Goal: Transaction & Acquisition: Purchase product/service

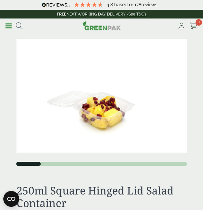
click at [9, 24] on link "Menu" at bounding box center [8, 25] width 7 height 7
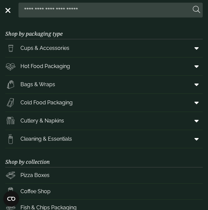
click at [56, 102] on span "Cold Food Packaging" at bounding box center [46, 103] width 52 height 8
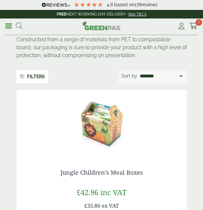
click at [1, 23] on div "**********" at bounding box center [101, 26] width 203 height 17
click at [6, 25] on link "Menu" at bounding box center [8, 25] width 7 height 7
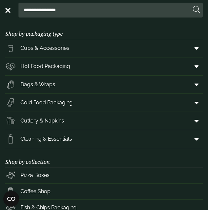
click at [196, 102] on span at bounding box center [195, 102] width 15 height 13
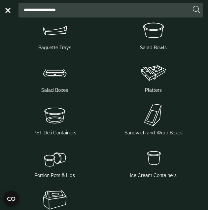
scroll to position [99, 0]
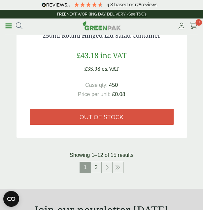
scroll to position [2277, 0]
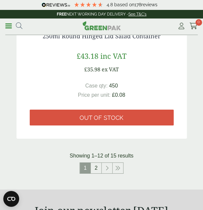
click at [97, 171] on link "2" at bounding box center [96, 168] width 11 height 11
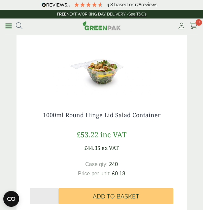
scroll to position [544, 0]
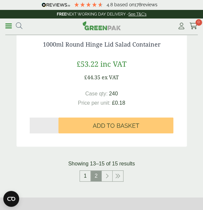
click at [86, 175] on link "1" at bounding box center [85, 176] width 11 height 11
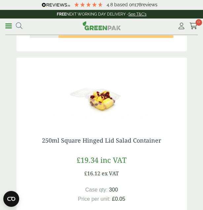
scroll to position [470, 0]
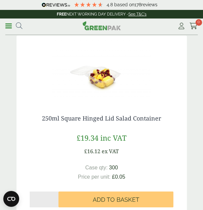
click at [102, 81] on img at bounding box center [102, 69] width 170 height 66
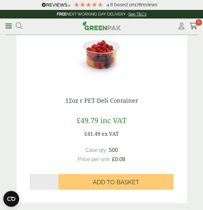
scroll to position [296, 0]
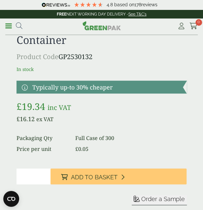
scroll to position [164, 0]
